Goal: Check status: Check status

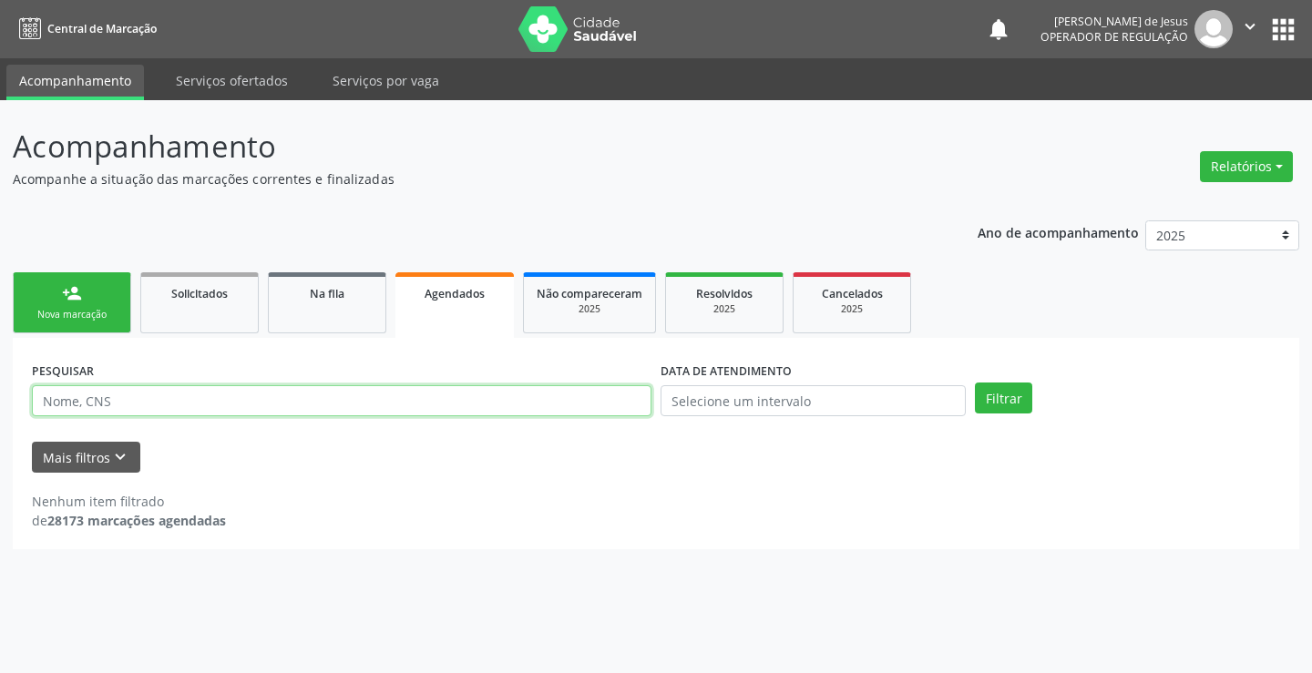
click at [385, 393] on input "text" at bounding box center [341, 400] width 619 height 31
drag, startPoint x: 385, startPoint y: 393, endPoint x: 365, endPoint y: 352, distance: 45.6
click at [383, 383] on div "PESQUISAR" at bounding box center [341, 392] width 628 height 71
type input "[PERSON_NAME]"
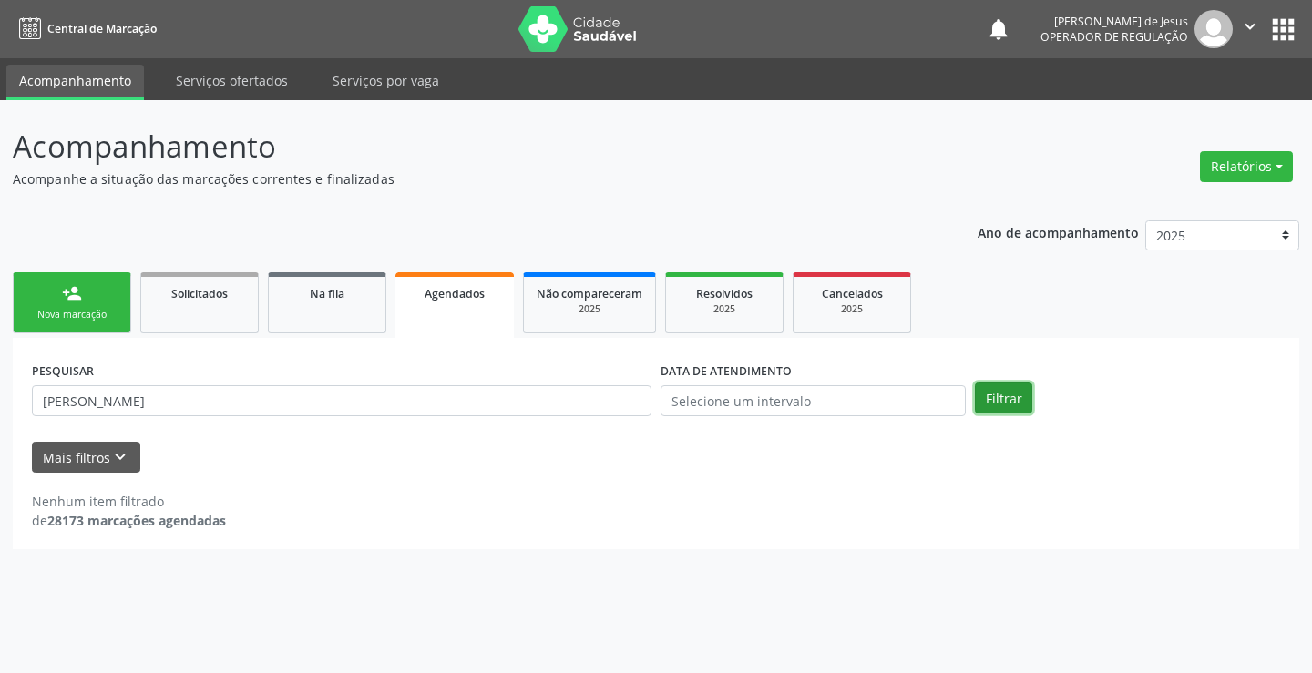
click at [998, 385] on button "Filtrar" at bounding box center [1003, 398] width 57 height 31
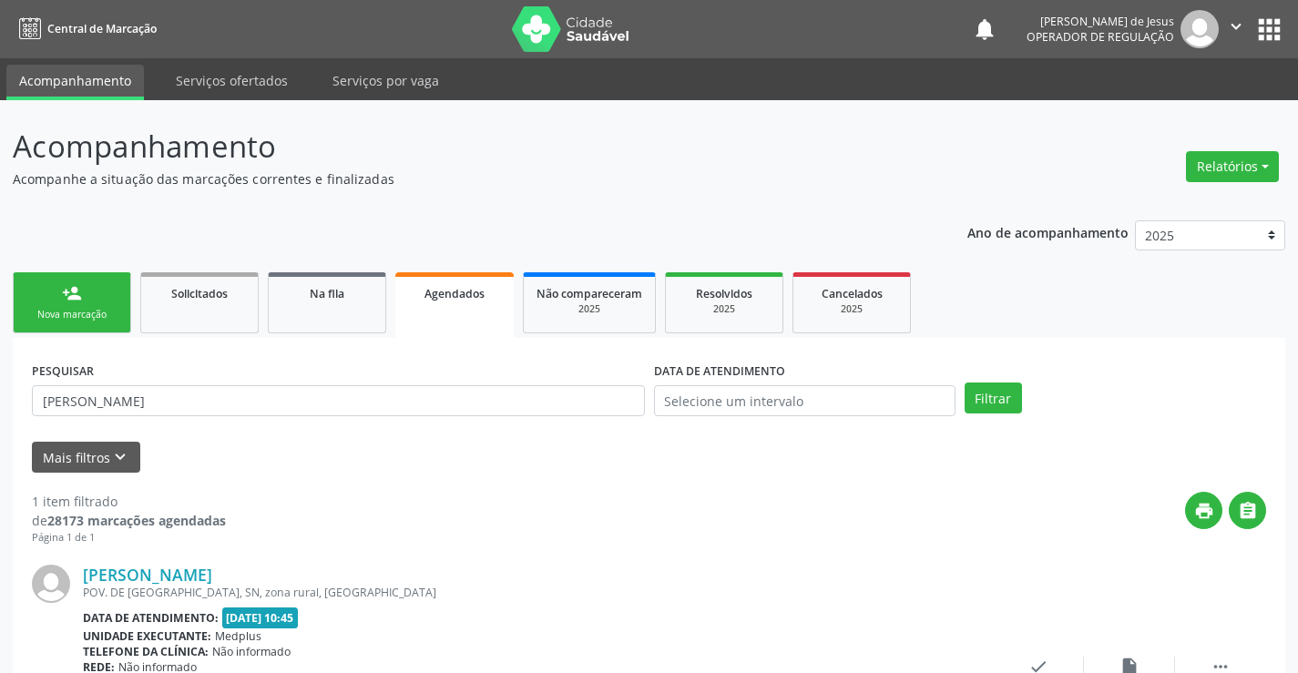
click at [1236, 36] on icon "" at bounding box center [1236, 26] width 20 height 20
click at [1173, 112] on link "Sair" at bounding box center [1190, 111] width 126 height 26
click at [1173, 112] on div "Acompanhamento Acompanhe a situação das marcações correntes e finalizadas Relat…" at bounding box center [649, 469] width 1298 height 739
